Goal: Check status: Check status

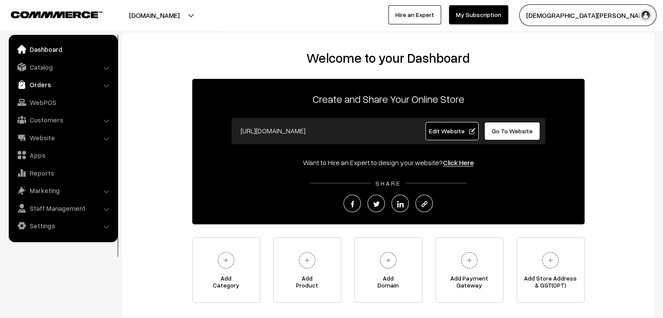
click at [31, 80] on link "Orders" at bounding box center [63, 85] width 104 height 16
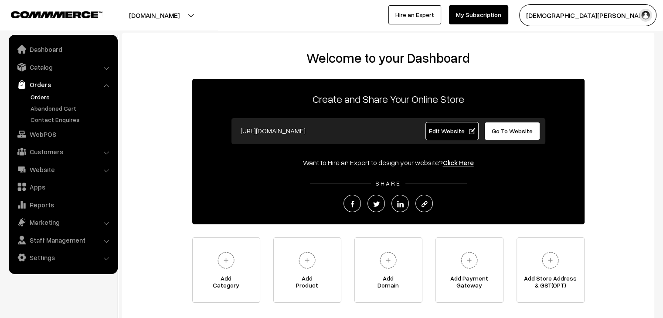
click at [36, 100] on link "Orders" at bounding box center [71, 96] width 86 height 9
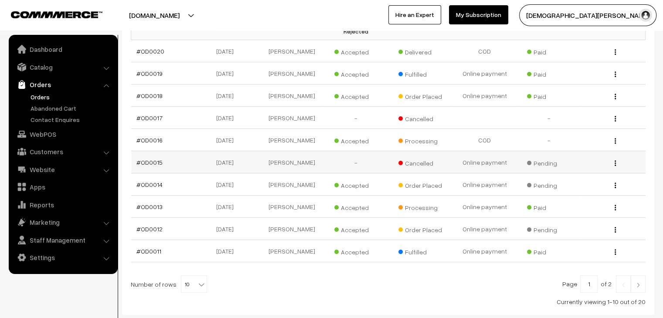
scroll to position [206, 0]
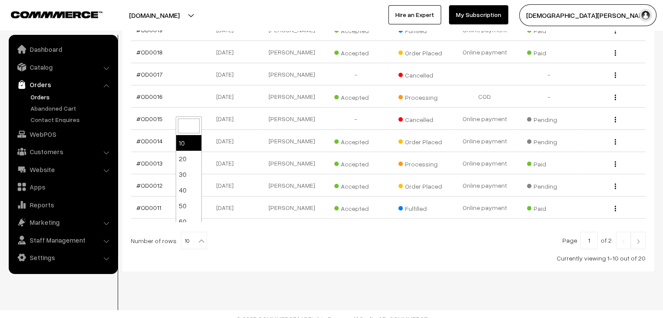
click at [183, 232] on span "10" at bounding box center [193, 240] width 25 height 17
select select "50"
